Goal: Task Accomplishment & Management: Use online tool/utility

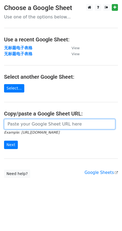
click at [22, 123] on input "url" at bounding box center [59, 124] width 111 height 10
click at [20, 123] on input "url" at bounding box center [59, 124] width 111 height 10
paste input "https://docs.google.com/spreadsheets/d/1bqR4BNwDZsqm6ZnAYD4mQh-Vj0UKpO3dtMXiFrZ…"
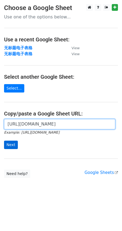
type input "https://docs.google.com/spreadsheets/d/1bqR4BNwDZsqm6ZnAYD4mQh-Vj0UKpO3dtMXiFrZ…"
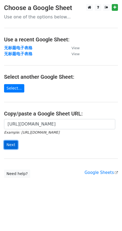
scroll to position [0, 0]
click at [11, 145] on input "Next" at bounding box center [11, 145] width 14 height 8
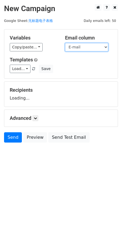
click at [92, 47] on select "Name E-mail" at bounding box center [86, 47] width 43 height 8
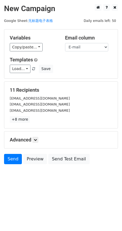
click at [84, 61] on h5 "Templates" at bounding box center [61, 60] width 103 height 6
click at [99, 45] on select "Name E-mail" at bounding box center [86, 47] width 43 height 8
click at [65, 43] on select "Name E-mail" at bounding box center [86, 47] width 43 height 8
click at [32, 52] on div "Variables Copy/paste... {{Name}} {{E-mail}} Email column Name E-mail Templates …" at bounding box center [61, 53] width 114 height 49
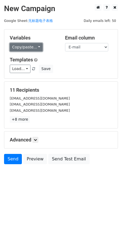
click at [38, 49] on link "Copy/paste..." at bounding box center [26, 47] width 33 height 8
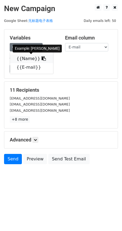
click at [24, 59] on link "{{Name}}" at bounding box center [31, 58] width 43 height 9
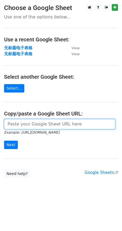
click at [26, 125] on input "url" at bounding box center [59, 124] width 111 height 10
click at [21, 122] on input "url" at bounding box center [59, 124] width 111 height 10
paste input "https://docs.google.com/spreadsheets/d/1bqR4BNwDZsqm6ZnAYD4mQh-Vj0UKpO3dtMXiFrZ…"
type input "https://docs.google.com/spreadsheets/d/1bqR4BNwDZsqm6ZnAYD4mQh-Vj0UKpO3dtMXiFrZ…"
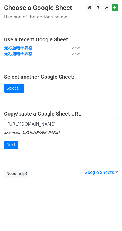
scroll to position [0, 0]
click at [51, 108] on main "Choose a Google Sheet Use one of the options below... Use a recent Google Sheet…" at bounding box center [61, 91] width 122 height 174
click at [8, 143] on input "Next" at bounding box center [11, 145] width 14 height 8
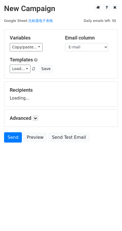
click at [99, 48] on select "Name E-mail" at bounding box center [86, 47] width 43 height 8
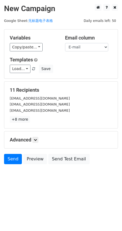
drag, startPoint x: 97, startPoint y: 51, endPoint x: 85, endPoint y: 62, distance: 16.1
click at [85, 62] on h5 "Templates" at bounding box center [61, 60] width 103 height 6
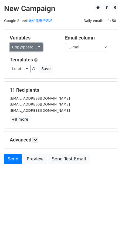
click at [34, 45] on link "Copy/paste..." at bounding box center [26, 47] width 33 height 8
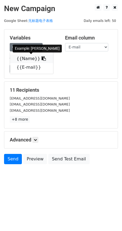
click at [34, 58] on link "{{Name}}" at bounding box center [31, 58] width 43 height 9
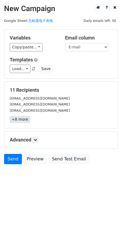
click at [26, 121] on link "+8 more" at bounding box center [20, 119] width 20 height 7
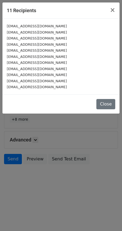
click at [84, 114] on div at bounding box center [61, 115] width 122 height 231
click at [38, 140] on div at bounding box center [61, 115] width 122 height 231
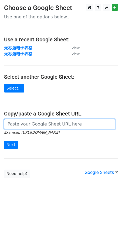
click at [15, 123] on input "url" at bounding box center [59, 124] width 111 height 10
paste input "https://docs.google.com/spreadsheets/d/1bqR4BNwDZsqm6ZnAYD4mQh-Vj0UKpO3dtMXiFrZ…"
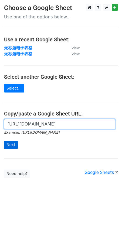
type input "https://docs.google.com/spreadsheets/d/1bqR4BNwDZsqm6ZnAYD4mQh-Vj0UKpO3dtMXiFrZ…"
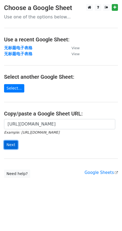
scroll to position [0, 0]
click at [6, 144] on input "Next" at bounding box center [11, 145] width 14 height 8
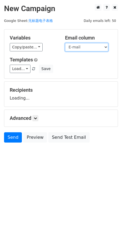
click at [87, 48] on select "Name E-mail" at bounding box center [86, 47] width 43 height 8
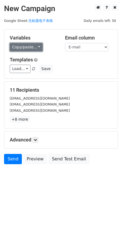
click at [36, 47] on link "Copy/paste..." at bounding box center [26, 47] width 33 height 8
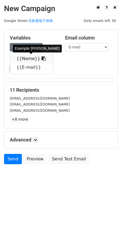
click at [29, 58] on link "{{Name}}" at bounding box center [31, 58] width 43 height 9
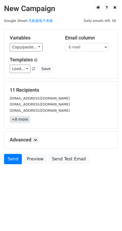
click at [22, 120] on link "+8 more" at bounding box center [20, 119] width 20 height 7
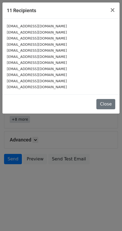
click at [22, 120] on div at bounding box center [61, 115] width 122 height 231
click at [51, 107] on div at bounding box center [61, 115] width 122 height 231
click at [76, 109] on div at bounding box center [61, 115] width 122 height 231
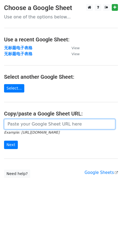
click at [35, 127] on input "url" at bounding box center [59, 124] width 111 height 10
paste input "https://docs.google.com/spreadsheets/d/1bqR4BNwDZsqm6ZnAYD4mQh-Vj0UKpO3dtMXiFrZ…"
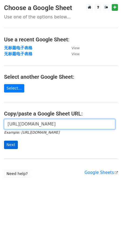
type input "https://docs.google.com/spreadsheets/d/1bqR4BNwDZsqm6ZnAYD4mQh-Vj0UKpO3dtMXiFrZ…"
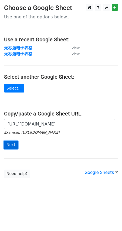
scroll to position [0, 0]
drag, startPoint x: 9, startPoint y: 144, endPoint x: -92, endPoint y: 78, distance: 121.4
click at [0, 78] on html "Choose a Google Sheet Use one of the options below... Use a recent Google Sheet…" at bounding box center [61, 115] width 122 height 231
click at [10, 142] on input "Next" at bounding box center [11, 145] width 14 height 8
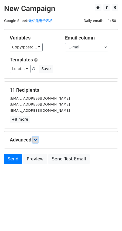
click at [36, 140] on icon at bounding box center [35, 139] width 3 height 3
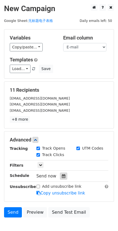
click at [63, 172] on div at bounding box center [63, 175] width 7 height 7
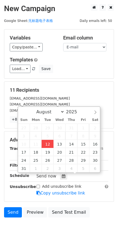
type input "[DATE] 18:14"
type input "06"
type input "14"
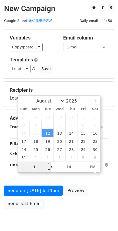
type input "10"
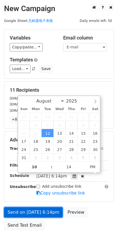
type input "[DATE] 22:14"
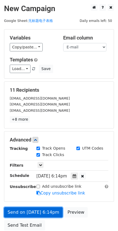
click at [34, 212] on link "Send on [DATE] 6:14pm" at bounding box center [33, 212] width 59 height 10
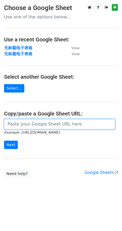
click at [26, 121] on input "url" at bounding box center [59, 124] width 111 height 10
paste input "[URL][DOMAIN_NAME]"
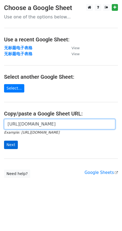
type input "[URL][DOMAIN_NAME]"
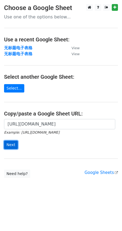
scroll to position [0, 0]
click at [12, 143] on input "Next" at bounding box center [11, 145] width 14 height 8
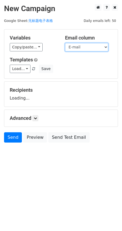
click at [93, 45] on select "Name E-mail" at bounding box center [86, 47] width 43 height 8
click at [65, 43] on select "Name E-mail" at bounding box center [86, 47] width 43 height 8
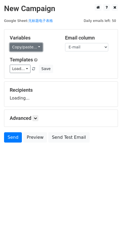
click at [39, 46] on link "Copy/paste..." at bounding box center [26, 47] width 33 height 8
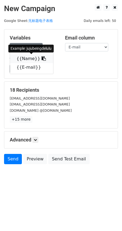
click at [32, 57] on link "{{Name}}" at bounding box center [31, 58] width 43 height 9
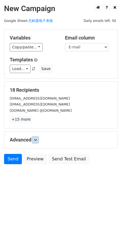
click at [36, 140] on icon at bounding box center [35, 139] width 3 height 3
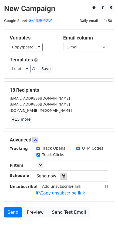
click at [64, 178] on icon at bounding box center [64, 176] width 4 height 4
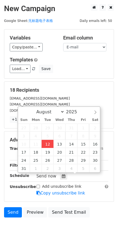
type input "2025-08-12 18:20"
type input "06"
type input "20"
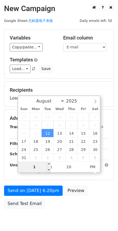
type input "10"
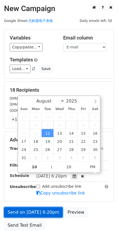
type input "2025-08-12 22:20"
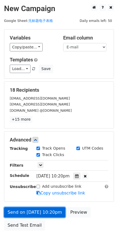
click at [20, 212] on link "Send on Aug 12 at 10:20pm" at bounding box center [34, 212] width 61 height 10
